Goal: Navigation & Orientation: Find specific page/section

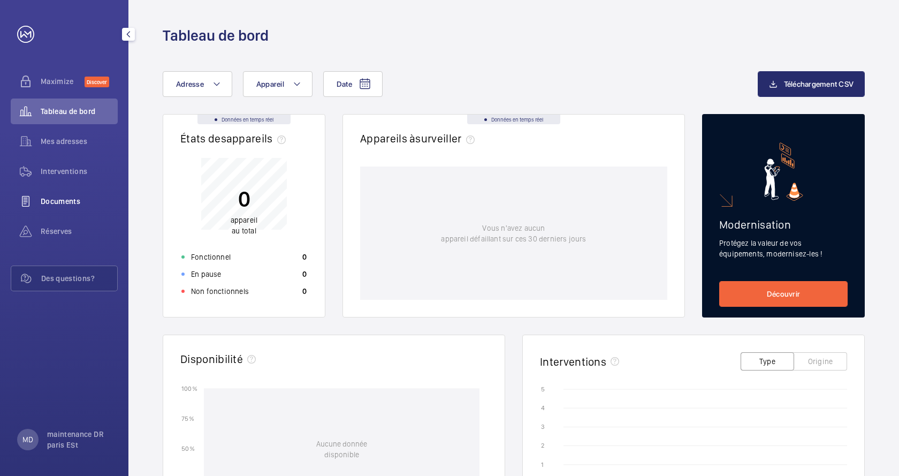
click at [59, 200] on span "Documents" at bounding box center [79, 201] width 77 height 11
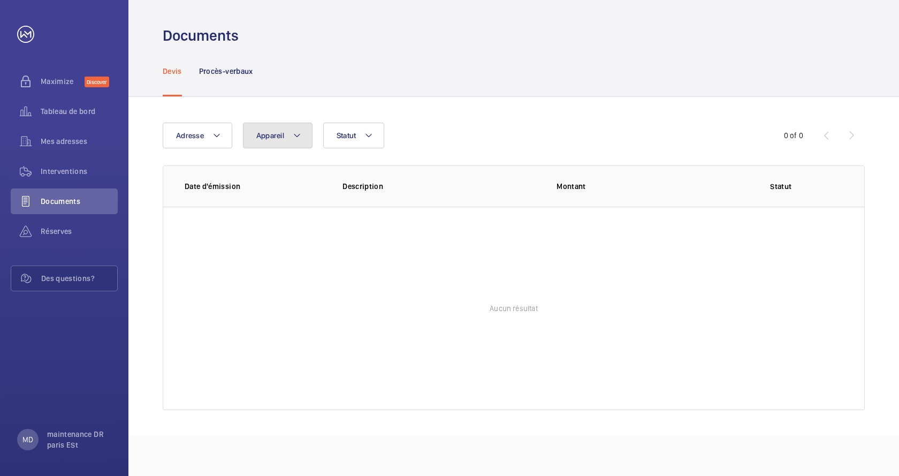
click at [279, 138] on span "Appareil" at bounding box center [270, 135] width 28 height 9
click at [371, 138] on mat-icon at bounding box center [368, 135] width 9 height 13
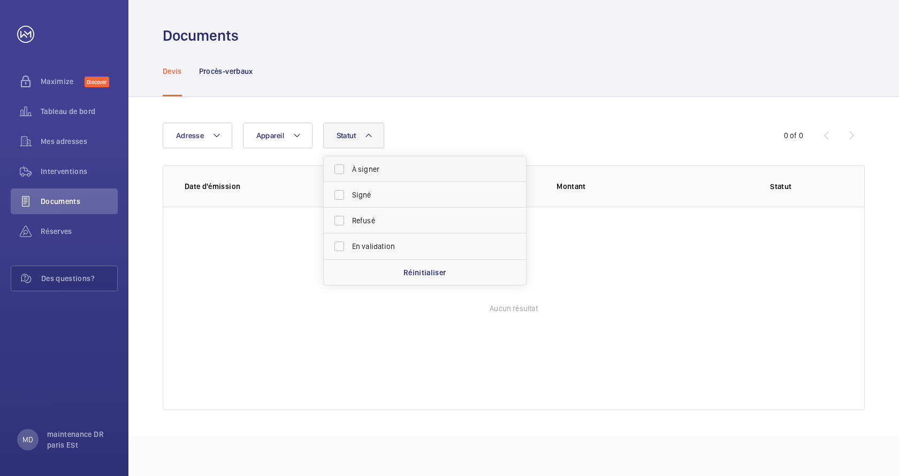
click at [364, 168] on span "À signer" at bounding box center [425, 169] width 147 height 11
click at [350, 168] on input "À signer" at bounding box center [339, 168] width 21 height 21
checkbox input "true"
click at [282, 280] on wm-front-table-empty-state "Aucun résultat" at bounding box center [513, 308] width 701 height 203
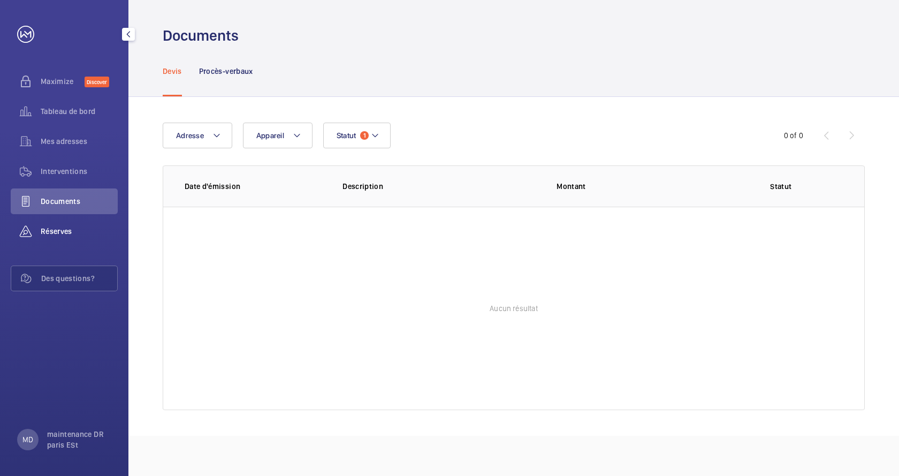
click at [74, 232] on span "Réserves" at bounding box center [79, 231] width 77 height 11
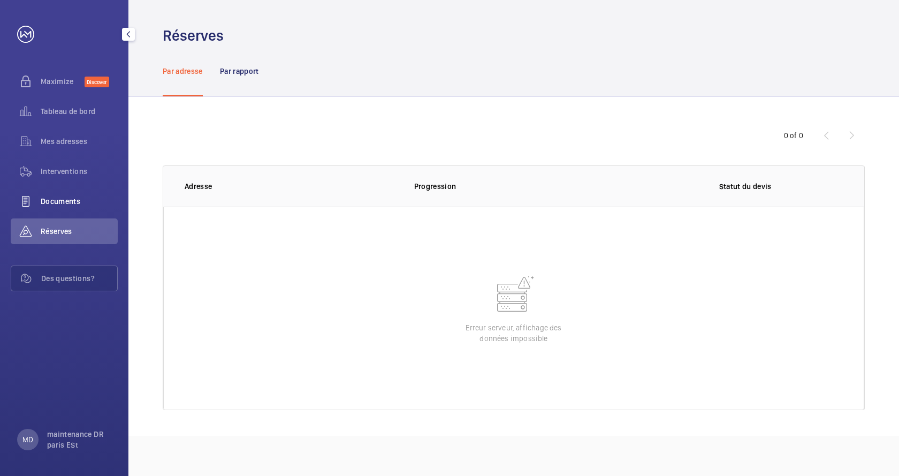
click at [77, 197] on span "Documents" at bounding box center [79, 201] width 77 height 11
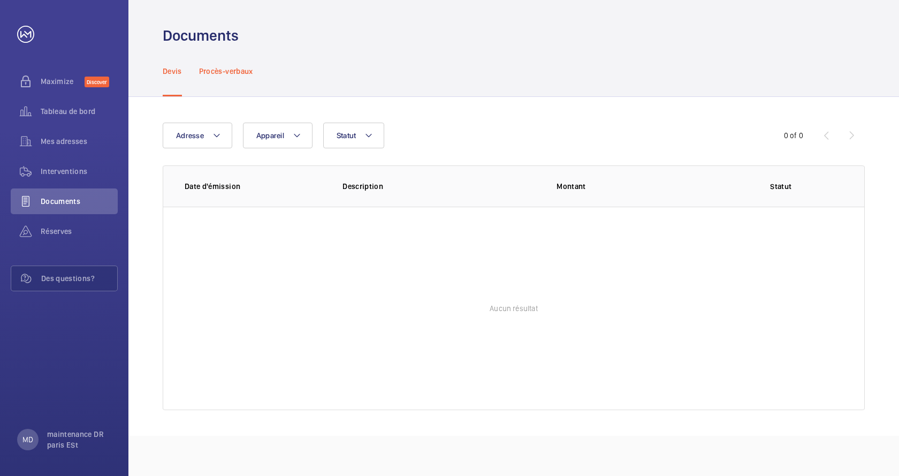
click at [227, 75] on p "Procès-verbaux" at bounding box center [226, 71] width 54 height 11
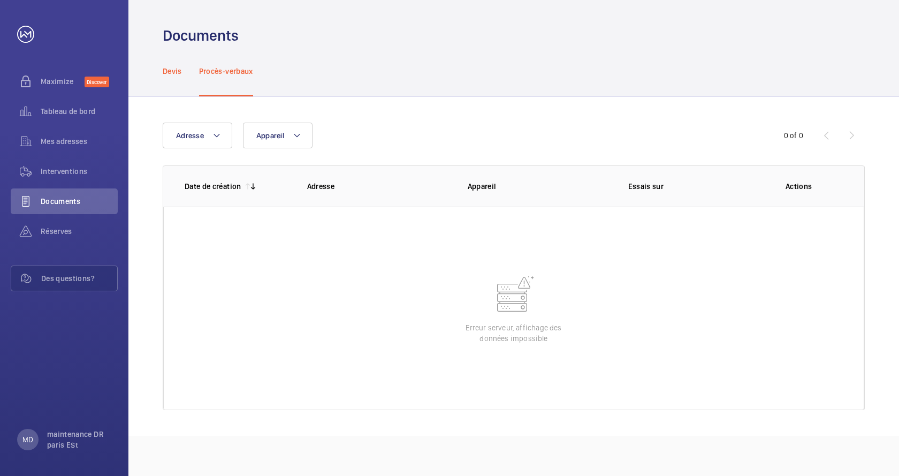
click at [168, 71] on p "Devis" at bounding box center [172, 71] width 19 height 11
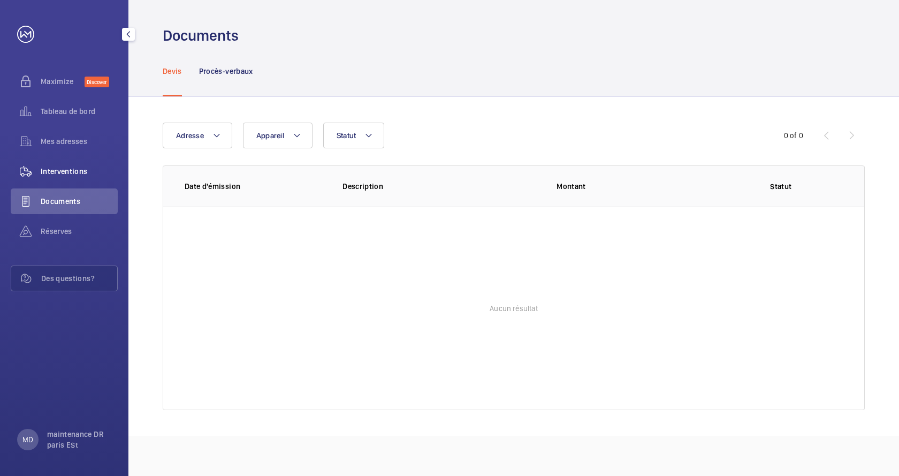
click at [75, 171] on span "Interventions" at bounding box center [79, 171] width 77 height 11
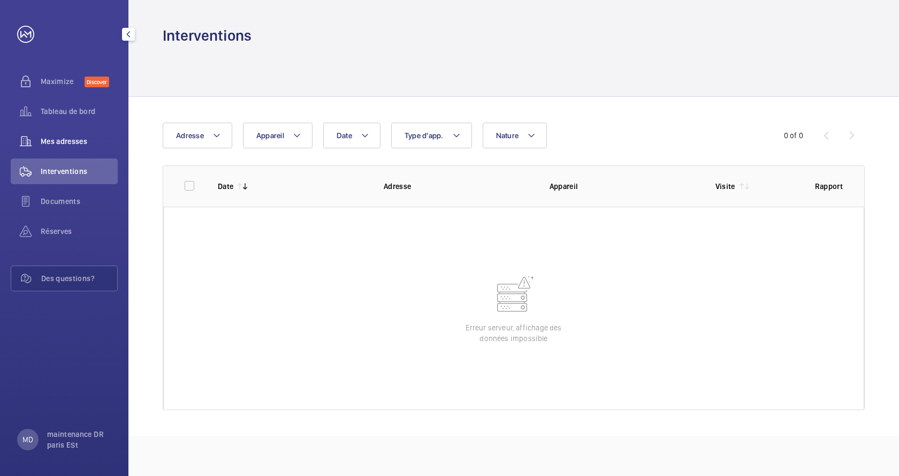
click at [78, 146] on span "Mes adresses" at bounding box center [79, 141] width 77 height 11
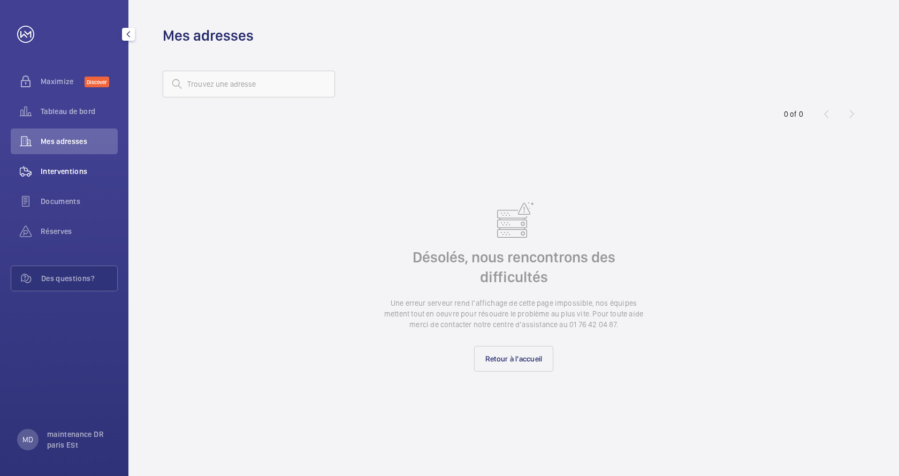
click at [69, 173] on span "Interventions" at bounding box center [79, 171] width 77 height 11
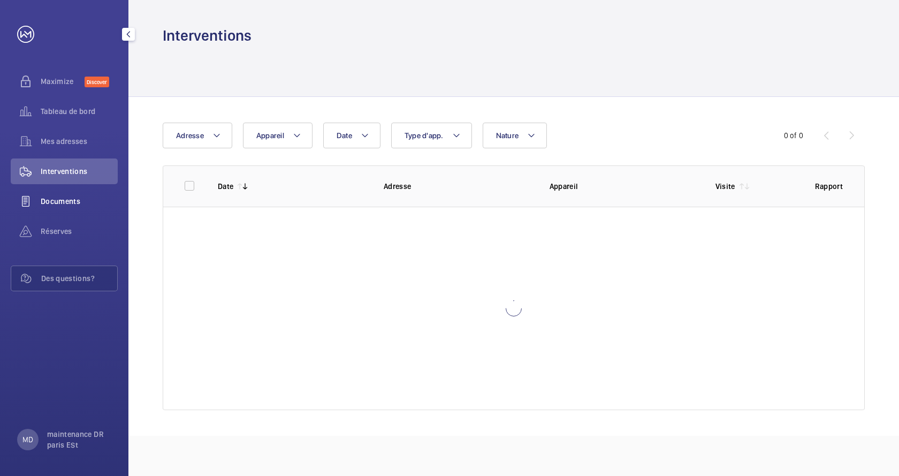
click at [70, 192] on div "Documents" at bounding box center [64, 201] width 107 height 26
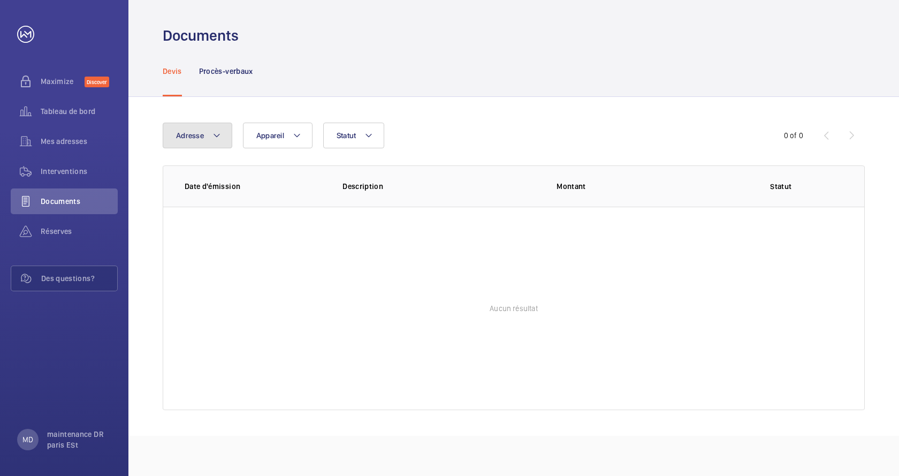
click at [215, 136] on mat-icon at bounding box center [216, 135] width 9 height 13
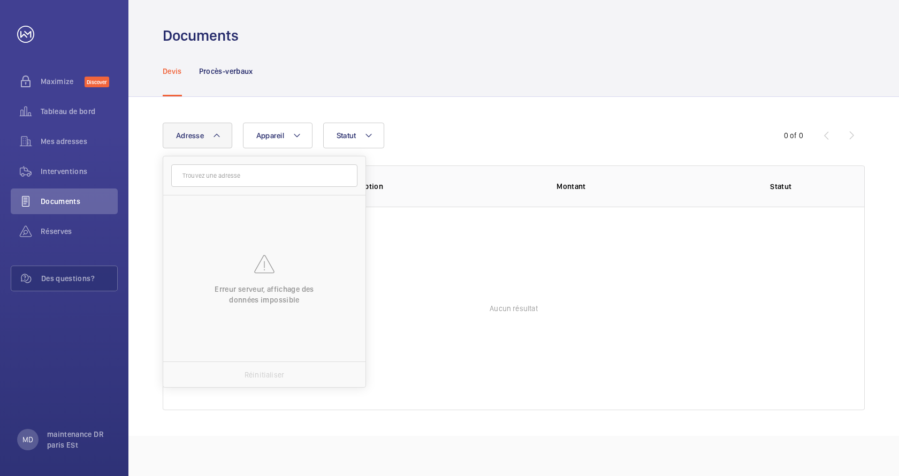
click at [212, 136] on mat-icon at bounding box center [216, 135] width 9 height 13
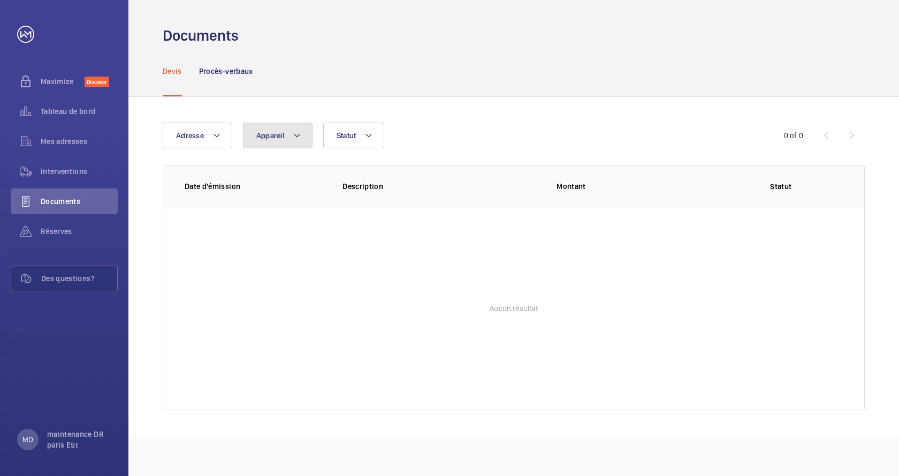
click at [266, 133] on span "Appareil" at bounding box center [270, 135] width 28 height 9
click at [76, 115] on span "Tableau de bord" at bounding box center [79, 111] width 77 height 11
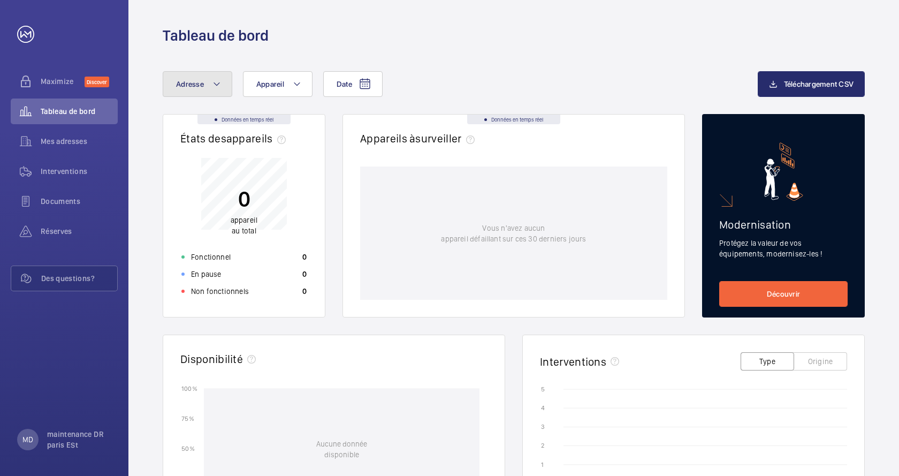
click at [217, 85] on mat-icon at bounding box center [216, 84] width 9 height 13
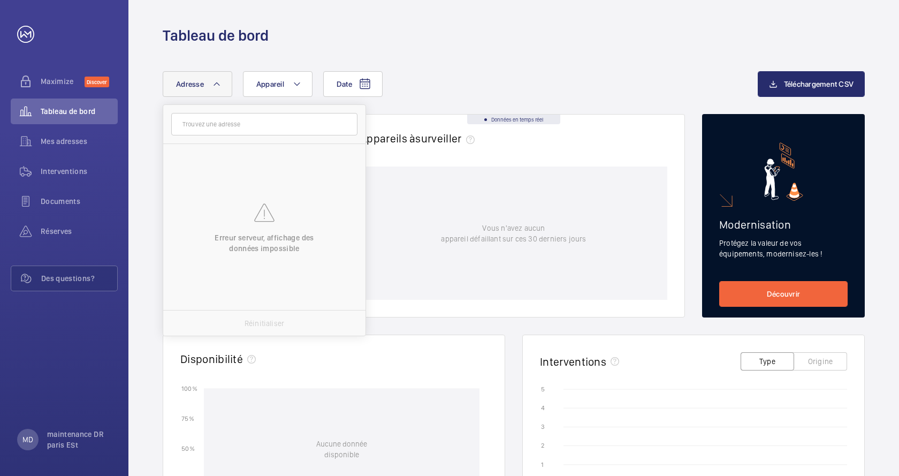
click at [217, 85] on mat-icon at bounding box center [216, 84] width 9 height 13
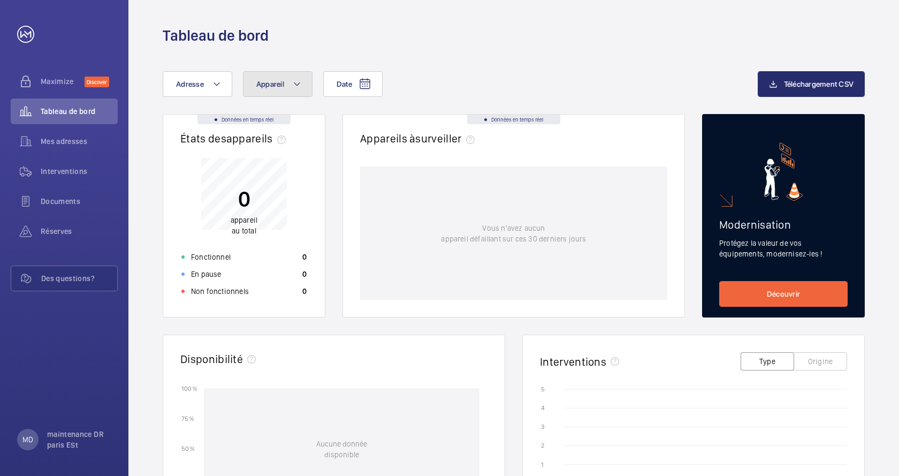
click at [277, 84] on span "Appareil" at bounding box center [270, 84] width 28 height 9
click at [278, 83] on span "Appareil" at bounding box center [270, 84] width 28 height 9
click at [89, 144] on span "Mes adresses" at bounding box center [79, 141] width 77 height 11
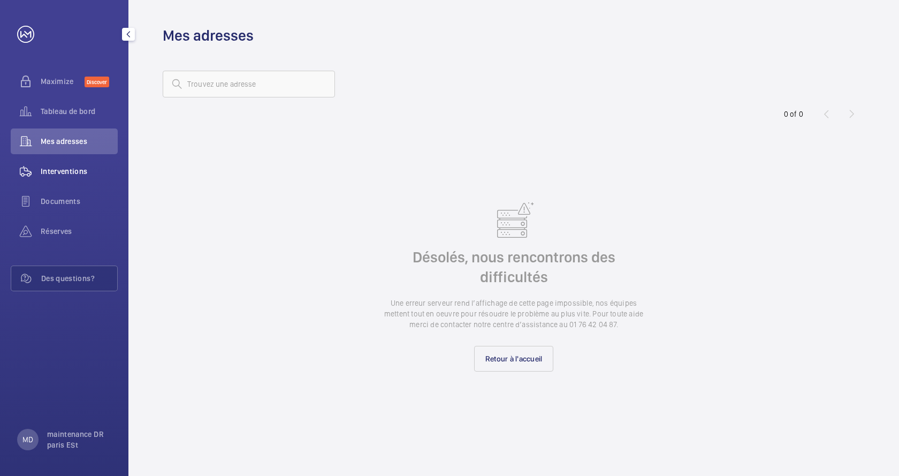
click at [70, 172] on span "Interventions" at bounding box center [79, 171] width 77 height 11
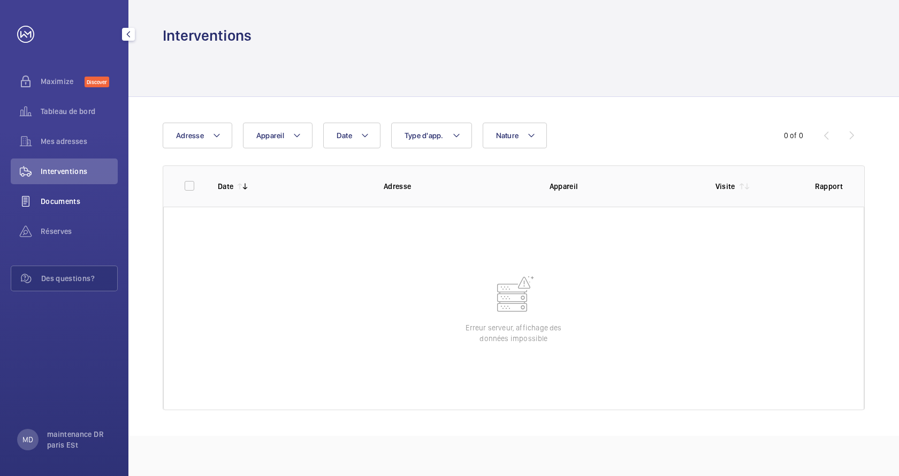
click at [67, 196] on span "Documents" at bounding box center [79, 201] width 77 height 11
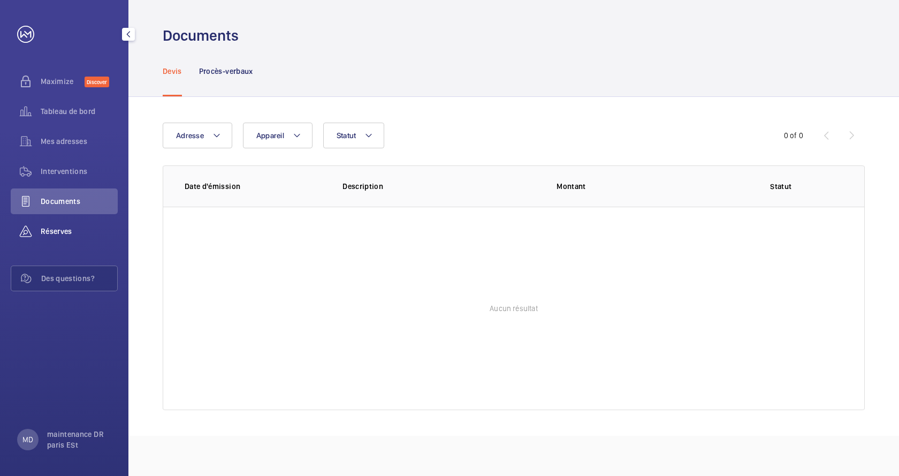
click at [54, 227] on span "Réserves" at bounding box center [79, 231] width 77 height 11
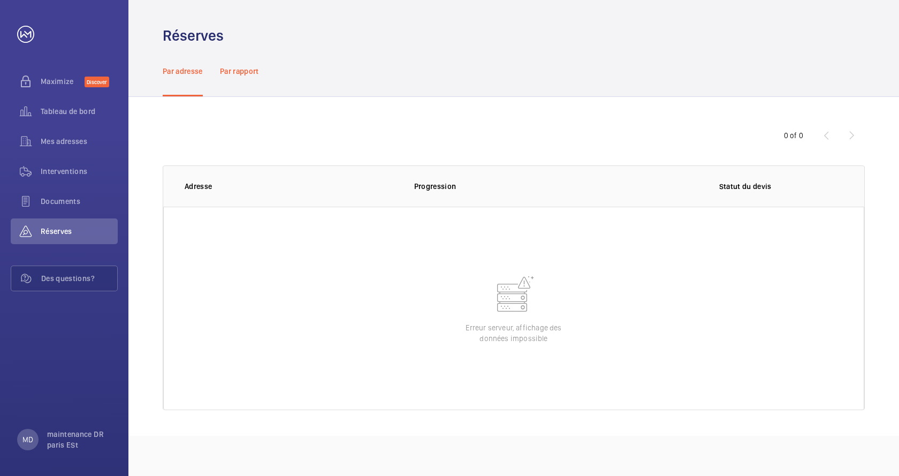
click at [226, 72] on p "Par rapport" at bounding box center [239, 71] width 39 height 11
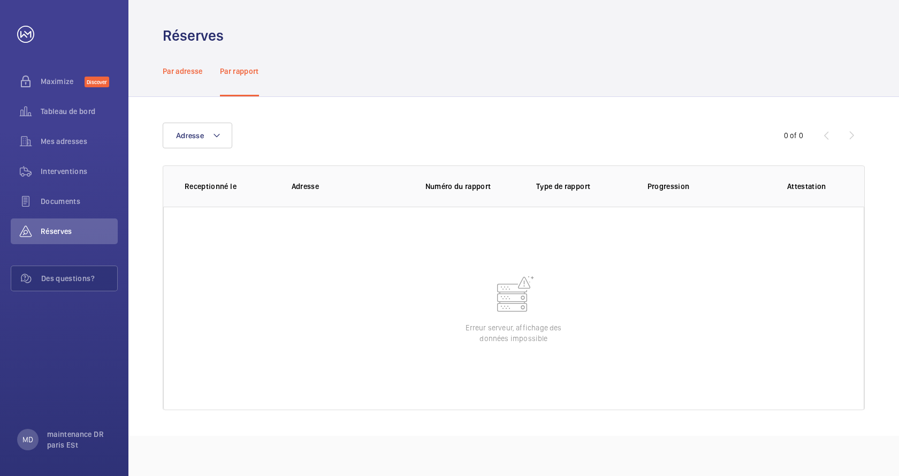
click at [188, 74] on p "Par adresse" at bounding box center [183, 71] width 40 height 11
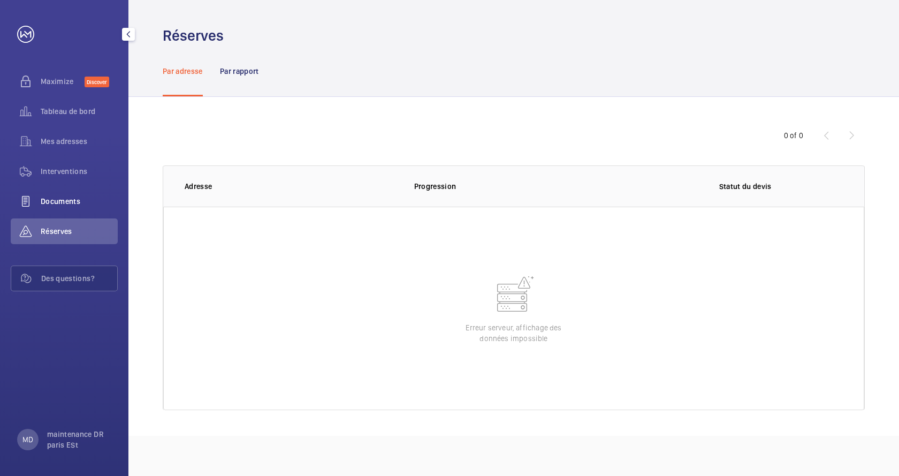
click at [76, 199] on span "Documents" at bounding box center [79, 201] width 77 height 11
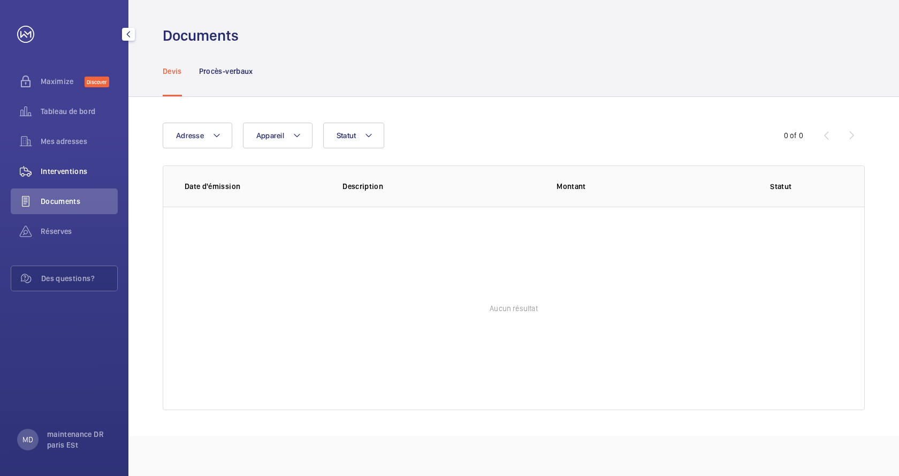
click at [82, 170] on span "Interventions" at bounding box center [79, 171] width 77 height 11
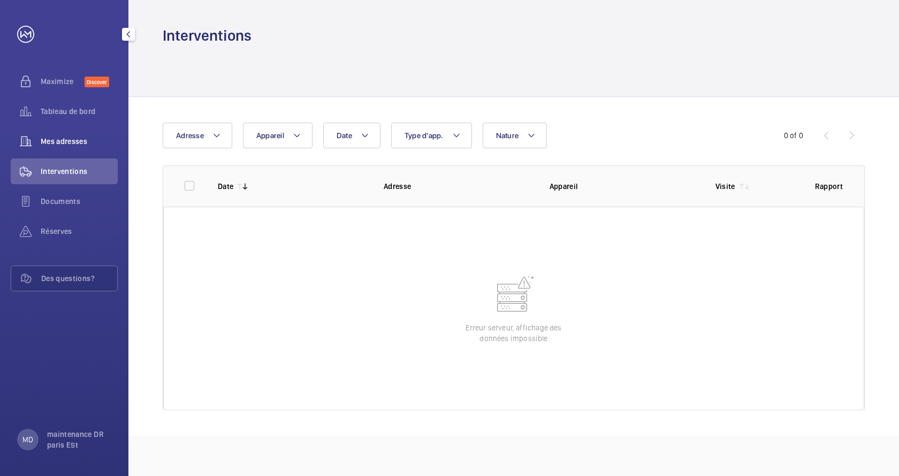
click at [82, 144] on span "Mes adresses" at bounding box center [79, 141] width 77 height 11
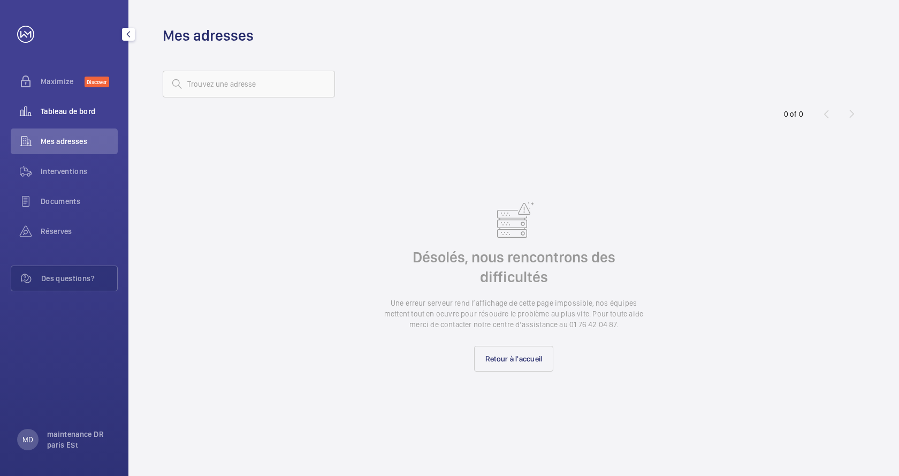
click at [84, 112] on span "Tableau de bord" at bounding box center [79, 111] width 77 height 11
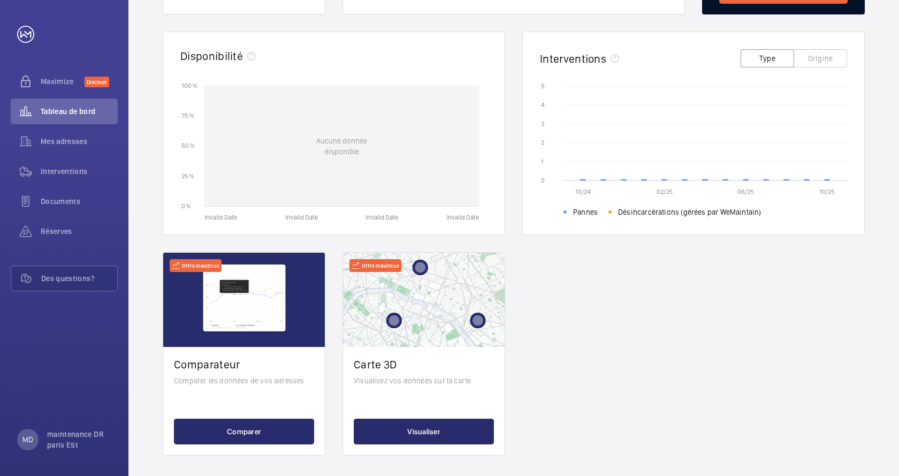
scroll to position [305, 0]
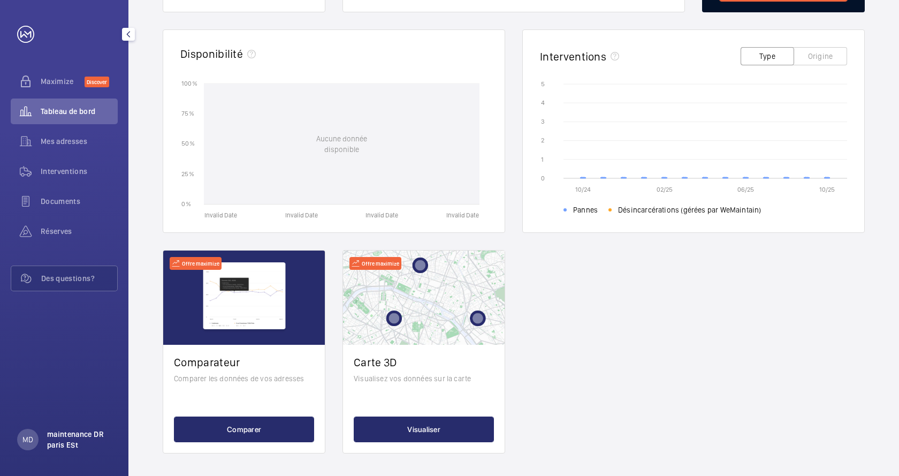
click at [61, 439] on p "maintenance DR paris ESt" at bounding box center [79, 439] width 64 height 21
click at [40, 399] on link "Paramètres" at bounding box center [47, 395] width 38 height 9
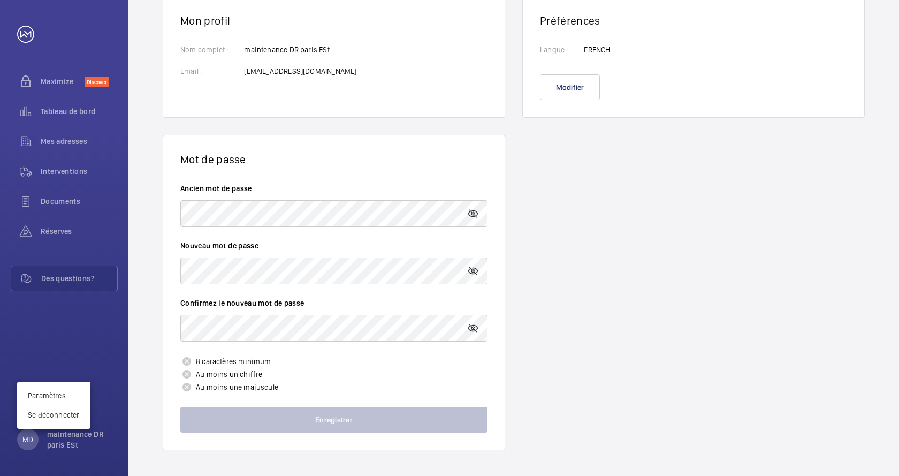
click at [475, 215] on div at bounding box center [449, 238] width 899 height 476
click at [475, 214] on mat-icon at bounding box center [473, 213] width 13 height 13
click at [541, 218] on wm-front-profile "Mon profil Nom complet : Email : maintenance DR paris ESt [EMAIL_ADDRESS][DOMAI…" at bounding box center [513, 223] width 771 height 505
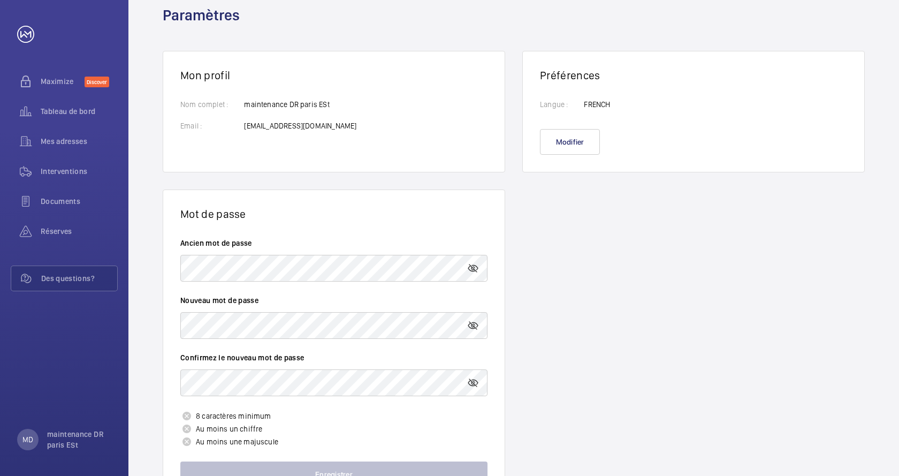
scroll to position [0, 0]
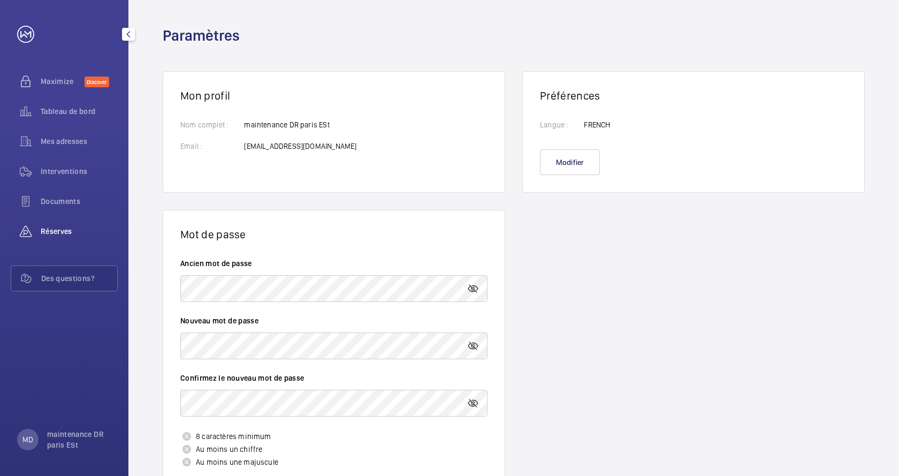
click at [55, 232] on span "Réserves" at bounding box center [79, 231] width 77 height 11
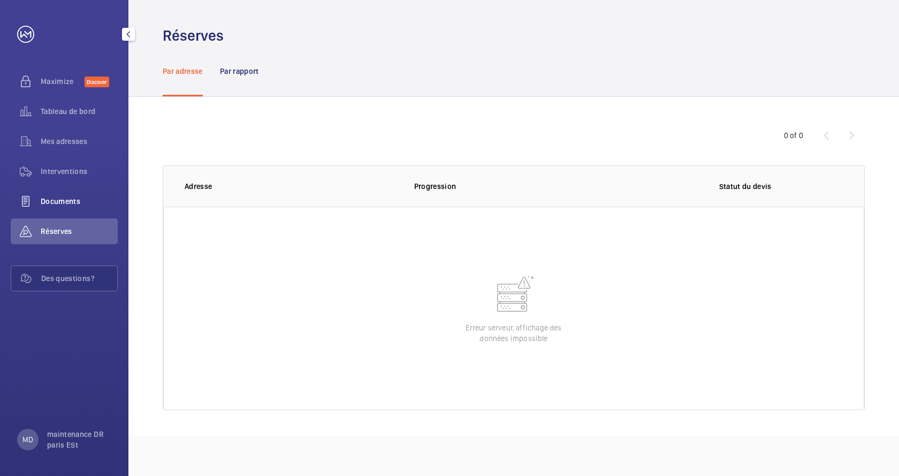
click at [63, 196] on span "Documents" at bounding box center [79, 201] width 77 height 11
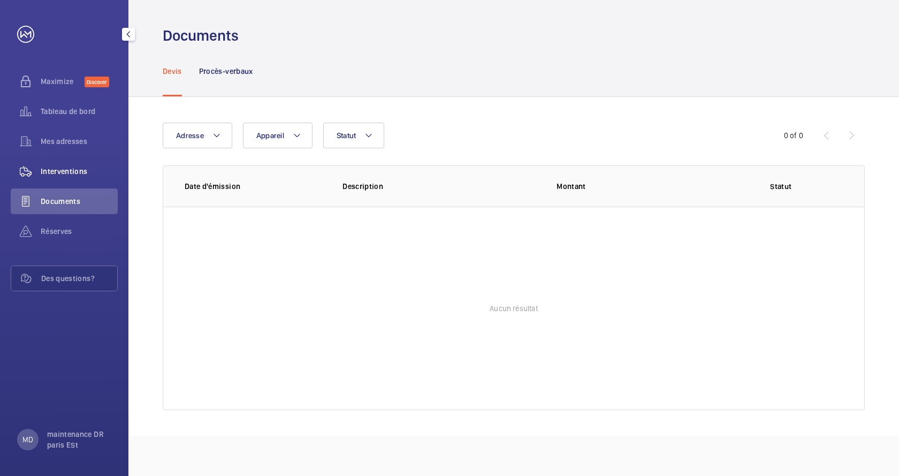
click at [61, 170] on span "Interventions" at bounding box center [79, 171] width 77 height 11
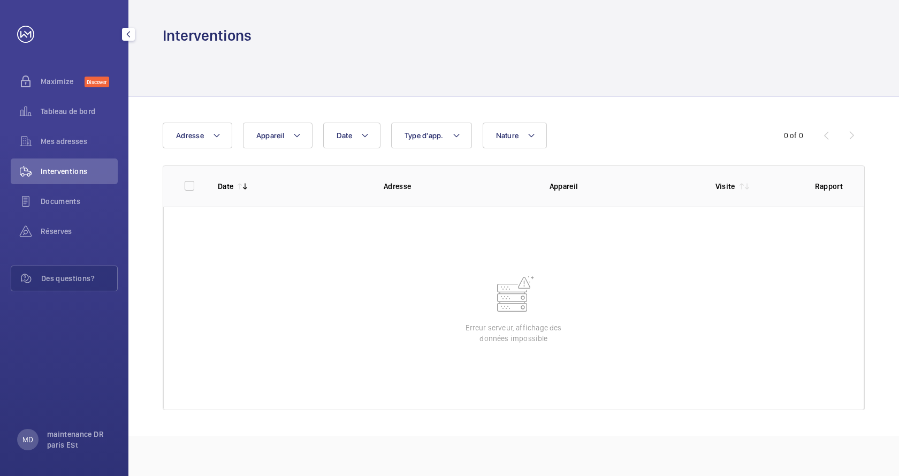
click at [61, 170] on span "Interventions" at bounding box center [79, 171] width 77 height 11
click at [67, 143] on span "Mes adresses" at bounding box center [79, 141] width 77 height 11
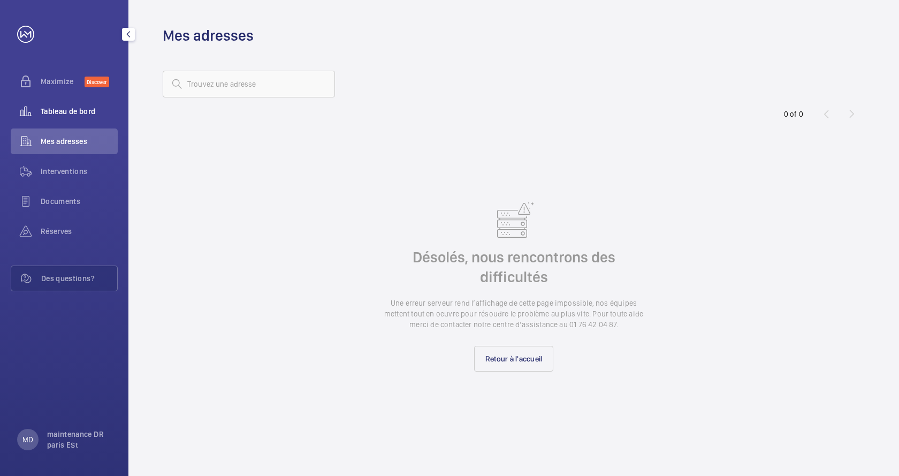
click at [73, 113] on span "Tableau de bord" at bounding box center [79, 111] width 77 height 11
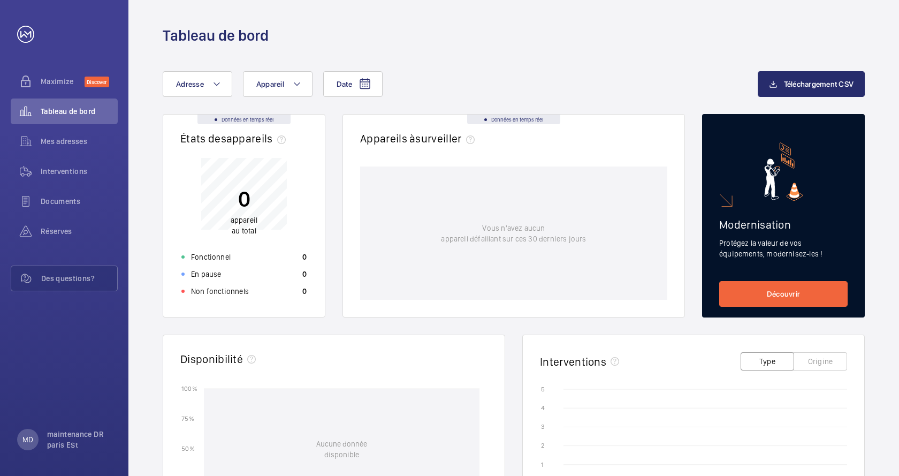
click at [150, 159] on div "Date Adresse Appareil Téléchargement CSV Données en temps réel États des appare…" at bounding box center [513, 414] width 771 height 739
